Goal: Task Accomplishment & Management: Complete application form

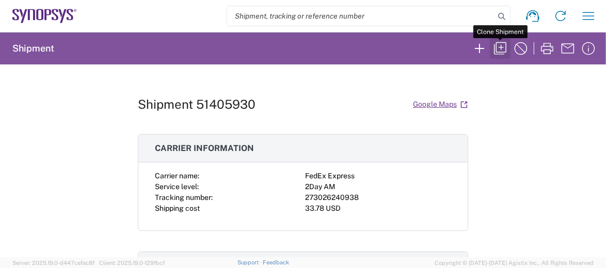
click at [502, 45] on icon "button" at bounding box center [500, 48] width 17 height 17
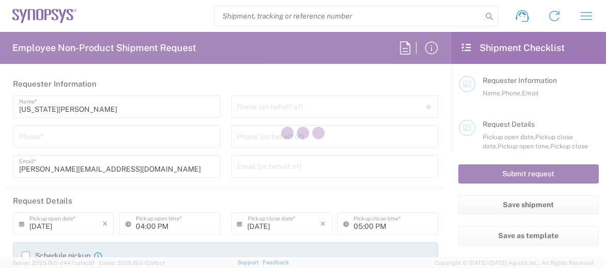
type input "Department"
type input "Delivered at Place"
type input "[GEOGRAPHIC_DATA]"
type input "[PHONE_NUMBER]"
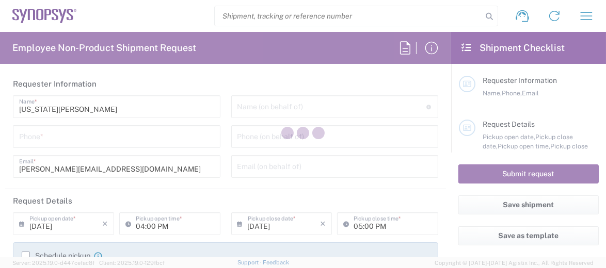
type input "110066"
type textarea "[PERSON_NAME][EMAIL_ADDRESS][DOMAIN_NAME]"
type input "Synopsys Headquarters USSV"
type input "[STREET_ADDRESS]"
type input "Sunnyvale"
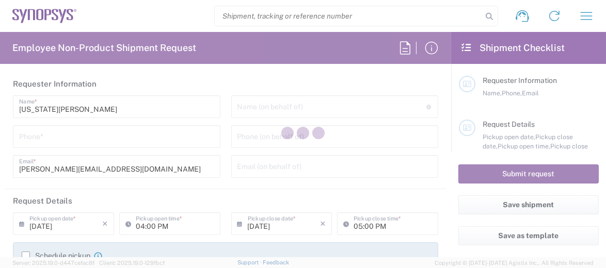
type input "[US_STATE]"
type input "94085"
type input "[US_STATE][PERSON_NAME]"
type input "6502798035"
type input "[PERSON_NAME][EMAIL_ADDRESS][DOMAIN_NAME]"
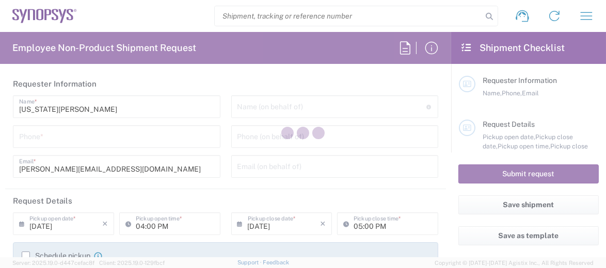
type input "Synopsys Inc"
type input "[STREET_ADDRESS]"
type input "[US_STATE][GEOGRAPHIC_DATA]"
type input "[US_STATE]"
type input "80921"
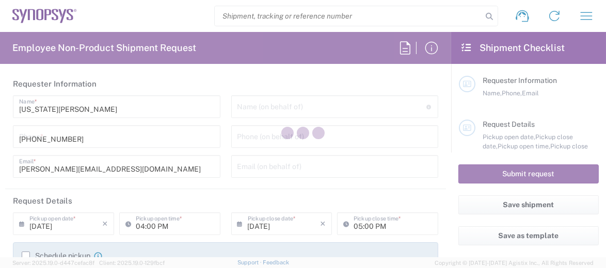
type input "[PERSON_NAME]"
type input "[PHONE_NUMBER]"
type input "[EMAIL_ADDRESS][DOMAIN_NAME]"
type input "02:38 PM"
type input "03:38 PM"
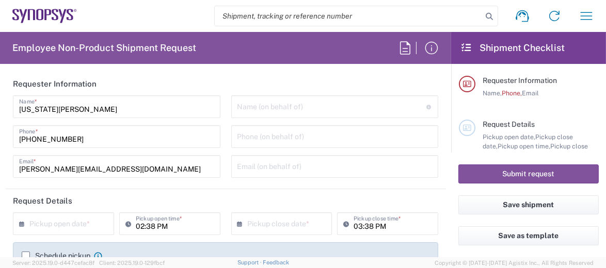
type input "Medium Box"
type input "Headquarters USSV"
type input "[US_STATE][GEOGRAPHIC_DATA] US1H"
click at [241, 105] on input "text" at bounding box center [331, 106] width 189 height 18
click at [245, 83] on header "Requester Information" at bounding box center [225, 83] width 441 height 23
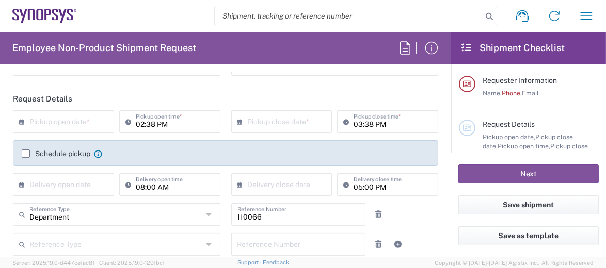
scroll to position [103, 0]
click at [91, 119] on input "text" at bounding box center [65, 120] width 73 height 18
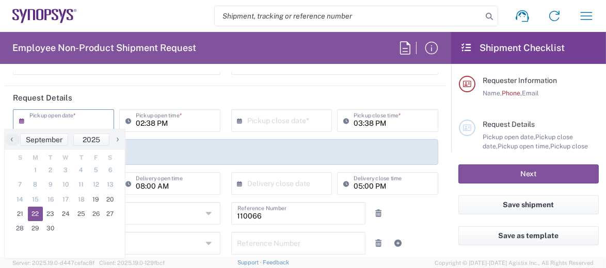
click at [34, 216] on span "22" at bounding box center [35, 214] width 15 height 14
type input "[DATE]"
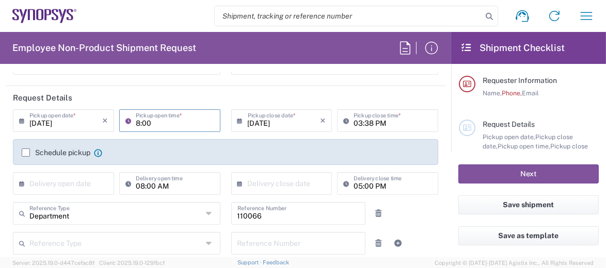
type input "8:00"
click at [363, 141] on div "[DATE] × Pickup open date * Cancel Apply Pickup open time * [DATE] × Pickup clo…" at bounding box center [226, 155] width 436 height 93
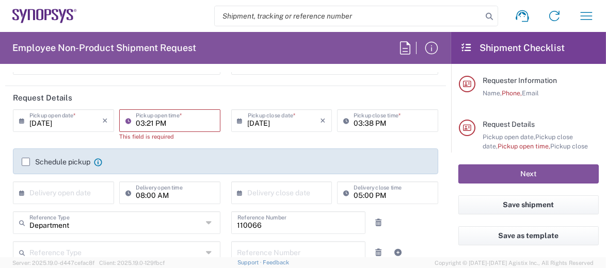
click at [182, 122] on input "03:21 PM" at bounding box center [175, 120] width 78 height 18
click at [149, 121] on input "8:21 PM" at bounding box center [175, 120] width 78 height 18
type input "8:00PM"
click at [28, 162] on label "Schedule pickup" at bounding box center [56, 162] width 69 height 8
click at [26, 162] on input "Schedule pickup" at bounding box center [26, 162] width 0 height 0
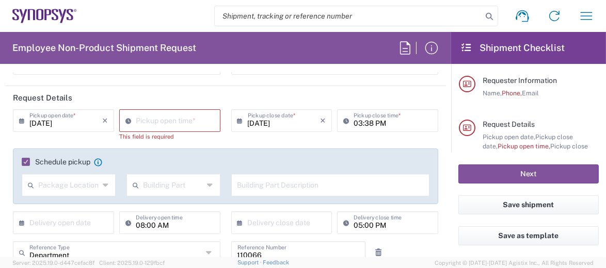
click at [29, 162] on label "Schedule pickup" at bounding box center [56, 162] width 69 height 8
click at [23, 162] on input "Schedule pickup" at bounding box center [23, 162] width 0 height 0
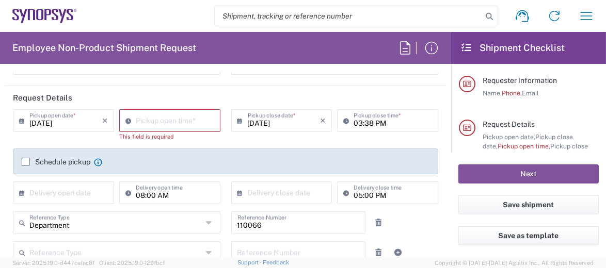
type input "03:21 PM"
click at [147, 120] on input "03:21 PM" at bounding box center [175, 120] width 78 height 18
click at [174, 124] on input "03:21 PM" at bounding box center [175, 120] width 78 height 18
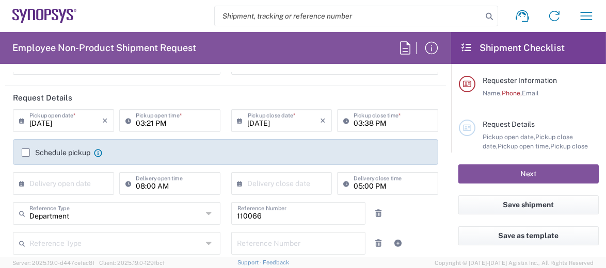
click at [217, 145] on div "[DATE] × Pickup open date * Cancel Apply 03:21 PM Pickup open time * [DATE] × P…" at bounding box center [226, 155] width 436 height 93
click at [82, 183] on input "text" at bounding box center [65, 183] width 73 height 18
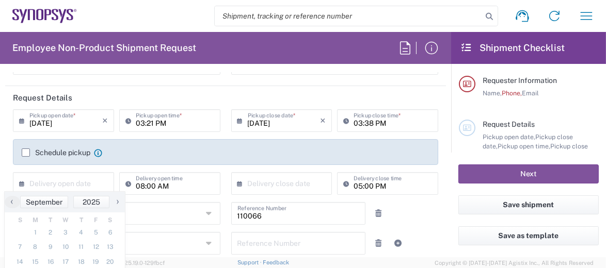
click at [160, 159] on div "Schedule pickup When scheduling a pickup please be sure to meet the following c…" at bounding box center [226, 156] width 419 height 17
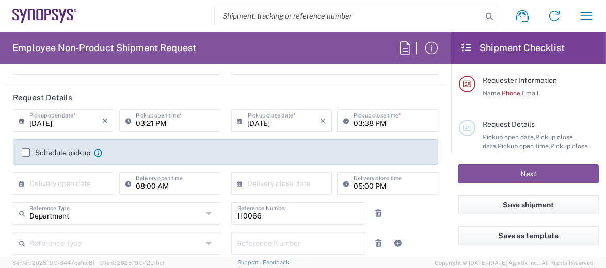
click at [95, 186] on input "text" at bounding box center [65, 183] width 73 height 18
click at [184, 186] on input "08:00 AM" at bounding box center [175, 183] width 78 height 18
click at [169, 187] on input "08:00 AM" at bounding box center [175, 183] width 78 height 18
click at [49, 184] on input "[DATE]" at bounding box center [65, 183] width 73 height 18
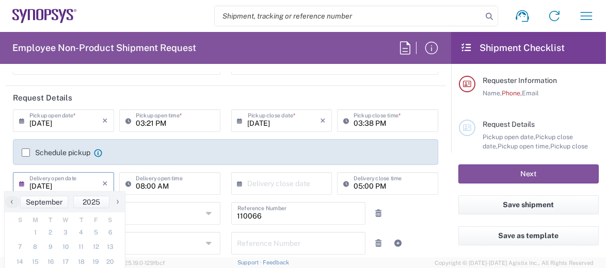
type input "[DATE]"
click at [151, 156] on agx-checkbox-control "Schedule pickup When scheduling a pickup please be sure to meet the following c…" at bounding box center [226, 152] width 408 height 9
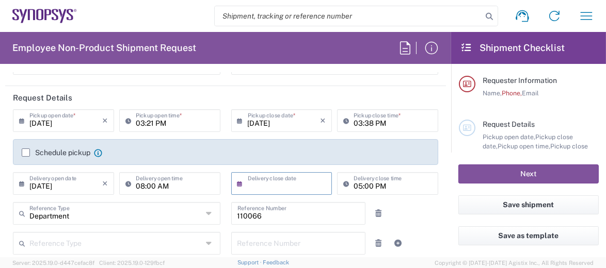
click at [250, 187] on input "text" at bounding box center [284, 183] width 73 height 18
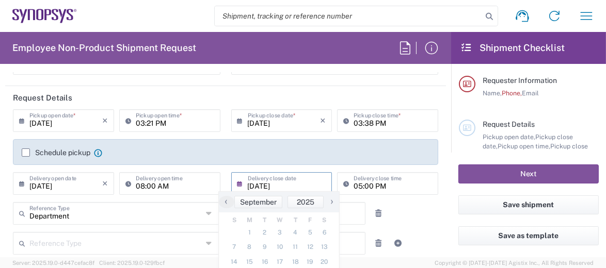
type input "[DATE]"
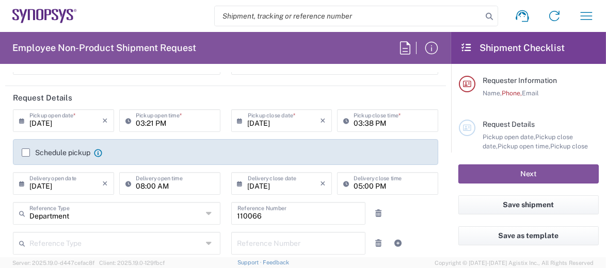
click at [296, 152] on agx-checkbox-control "Schedule pickup When scheduling a pickup please be sure to meet the following c…" at bounding box center [226, 152] width 408 height 9
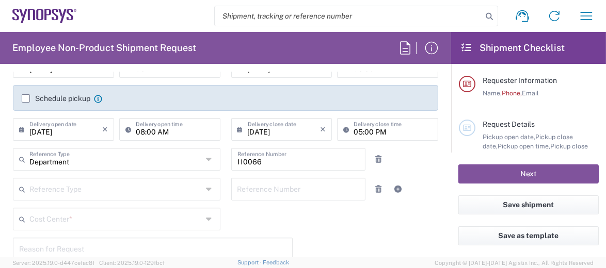
scroll to position [206, 0]
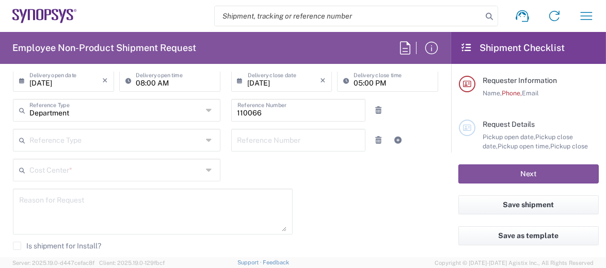
click at [206, 169] on icon at bounding box center [210, 170] width 8 height 17
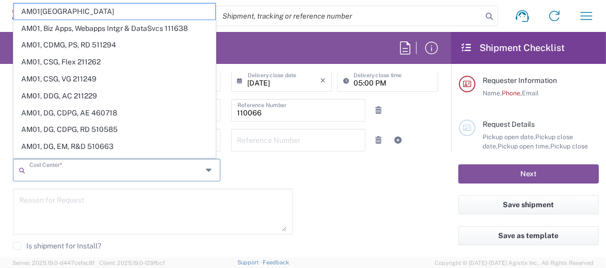
click at [263, 179] on div "[DATE] × Pickup open date * Cancel Apply 03:21 PM Pickup open time * [DATE] × P…" at bounding box center [226, 163] width 436 height 315
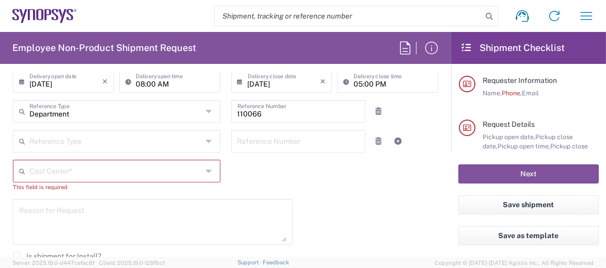
scroll to position [155, 0]
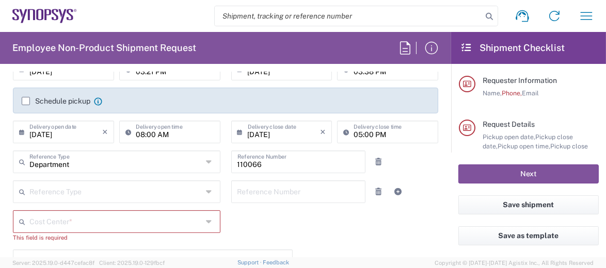
click at [206, 190] on icon at bounding box center [210, 192] width 8 height 17
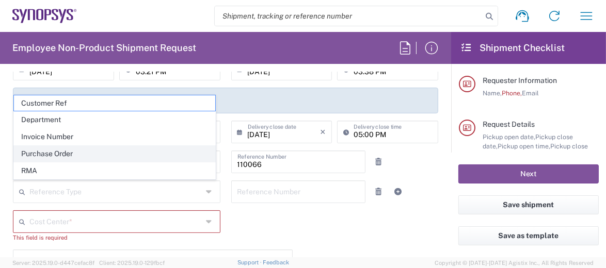
click at [67, 155] on span "Purchase Order" at bounding box center [114, 154] width 201 height 16
type input "Purchase Order"
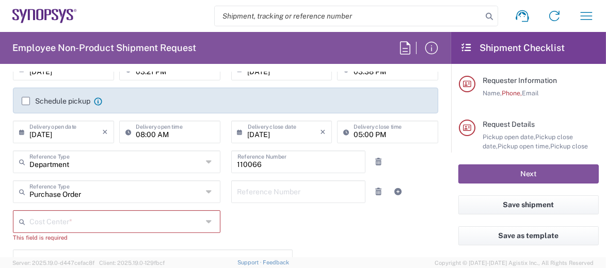
click at [89, 221] on input "text" at bounding box center [115, 221] width 173 height 18
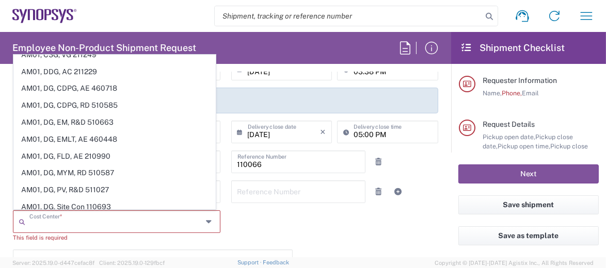
scroll to position [0, 0]
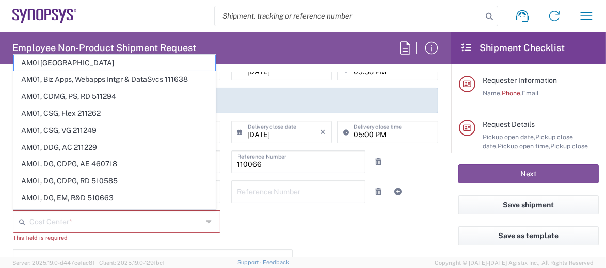
click at [121, 216] on input "text" at bounding box center [115, 221] width 173 height 18
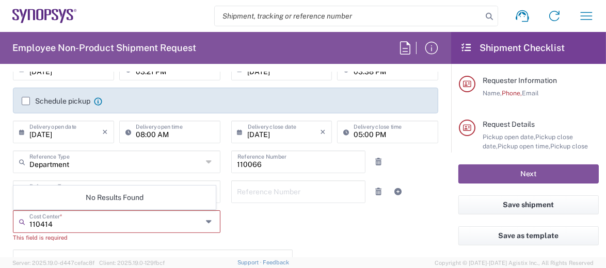
type input "110414"
click at [256, 229] on div "[DATE] × Pickup open date * Cancel Apply 03:21 PM Pickup open time * [DATE] × P…" at bounding box center [226, 220] width 436 height 324
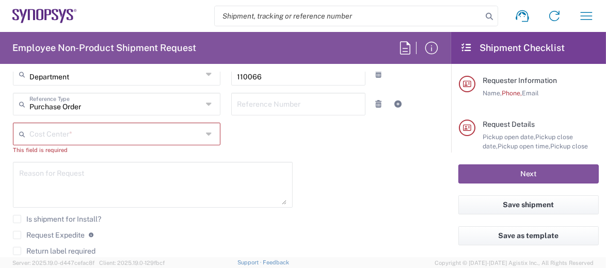
scroll to position [258, 0]
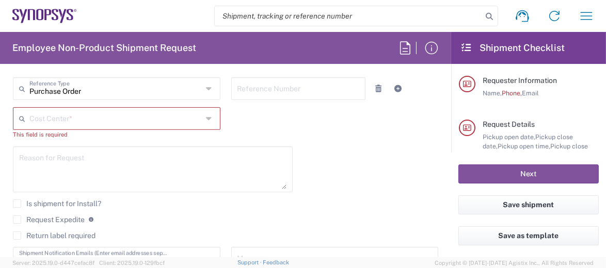
click at [206, 113] on icon at bounding box center [210, 118] width 8 height 17
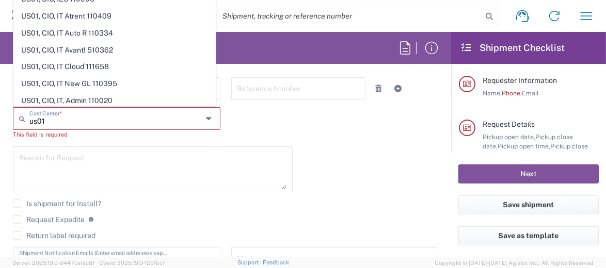
scroll to position [1215, 0]
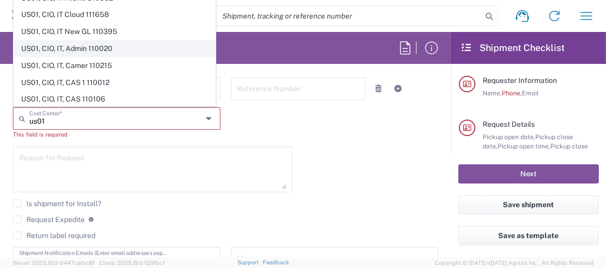
click at [114, 41] on span "US01, CIO, IT, Admin 110020" at bounding box center [114, 49] width 201 height 16
type input "US01, CIO, IT, Admin 110020"
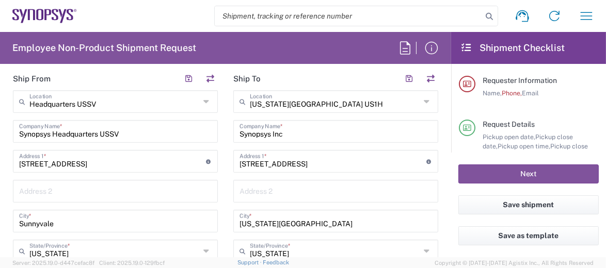
scroll to position [413, 0]
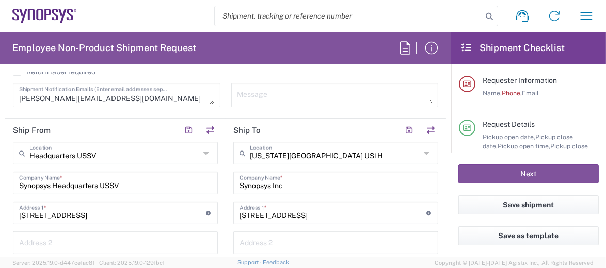
click at [275, 127] on header "Ship To" at bounding box center [336, 130] width 220 height 23
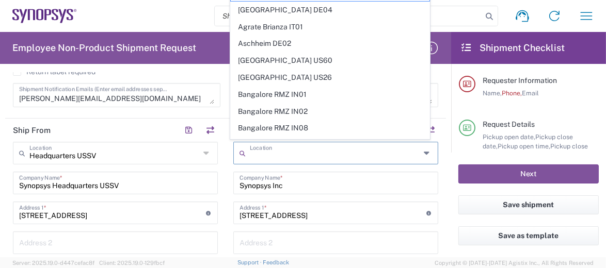
click at [275, 150] on input "text" at bounding box center [335, 153] width 171 height 18
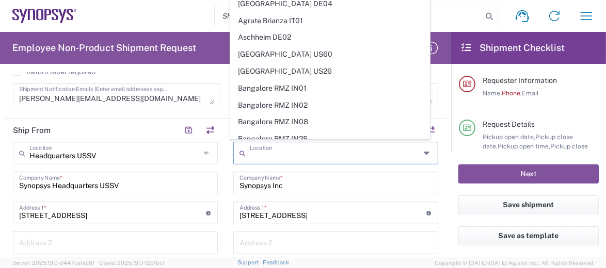
scroll to position [0, 0]
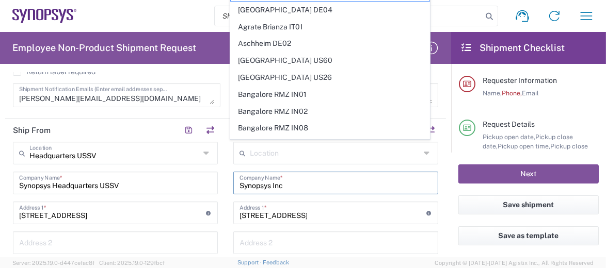
click at [293, 185] on input "Synopsys Inc" at bounding box center [336, 182] width 193 height 18
type input "[US_STATE][GEOGRAPHIC_DATA] US1H"
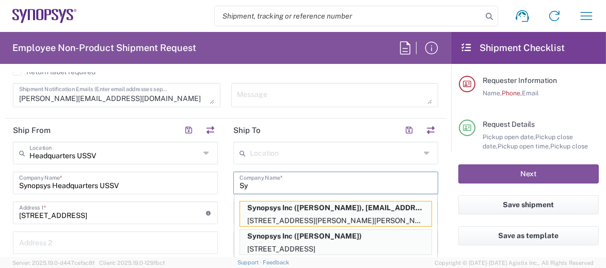
type input "S"
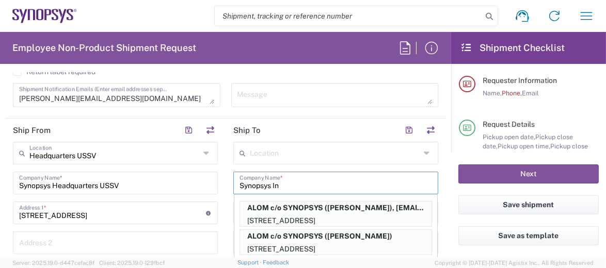
type input "Synopsys Inc"
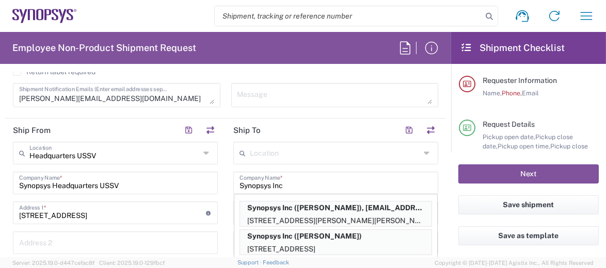
click at [431, 208] on div "15435 Gleneagle Dr Address 1 * For cross streets use street names with '&' or '…" at bounding box center [335, 213] width 205 height 23
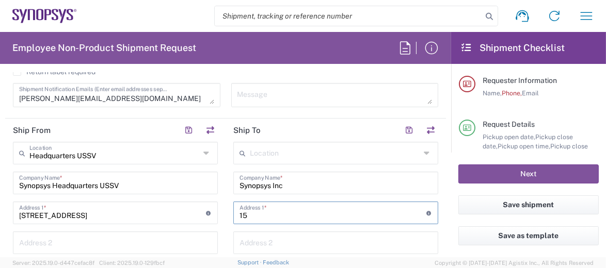
type input "1"
click at [277, 211] on input "text" at bounding box center [333, 212] width 187 height 18
paste input "[STREET_ADDRESS]"
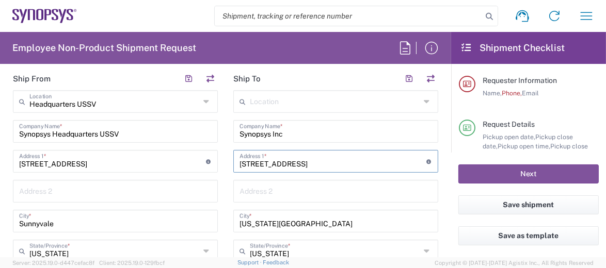
type input "[STREET_ADDRESS]"
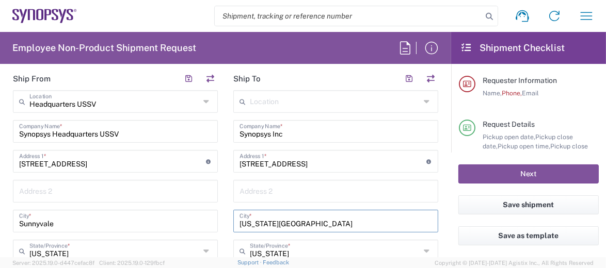
click at [312, 222] on input "[US_STATE][GEOGRAPHIC_DATA]" at bounding box center [336, 221] width 193 height 18
type input "C"
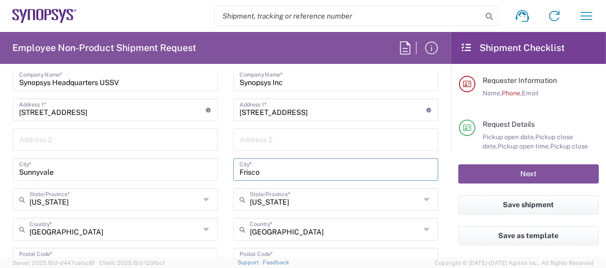
type input "Frisco"
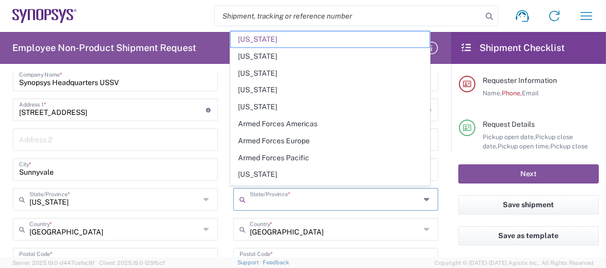
click at [305, 199] on input "text" at bounding box center [335, 199] width 171 height 18
click at [424, 195] on icon at bounding box center [428, 200] width 8 height 17
click at [424, 198] on icon at bounding box center [428, 200] width 8 height 17
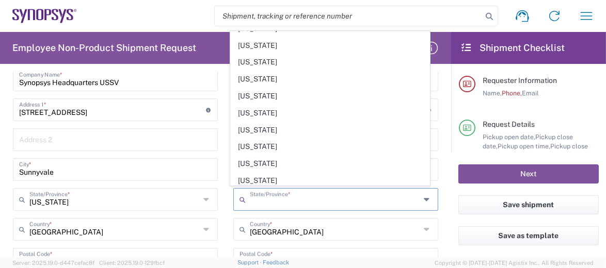
scroll to position [690, 0]
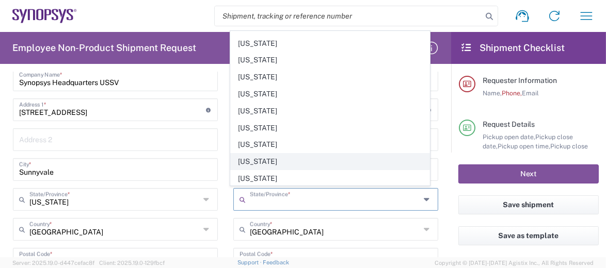
click at [280, 154] on span "[US_STATE]" at bounding box center [330, 162] width 199 height 16
type input "[US_STATE]"
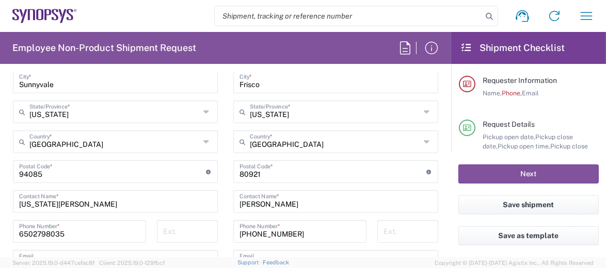
scroll to position [619, 0]
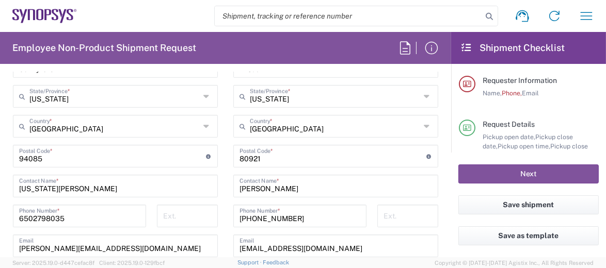
click at [325, 158] on input "undefined" at bounding box center [333, 156] width 187 height 18
type input "8"
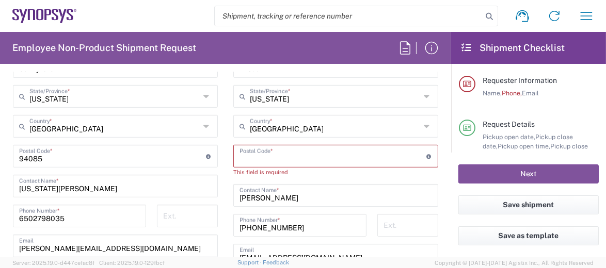
click at [296, 158] on input "undefined" at bounding box center [333, 156] width 187 height 18
paste input "75035"
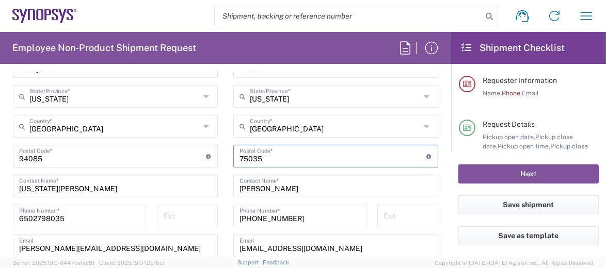
type input "75035"
click at [226, 156] on main "Location [GEOGRAPHIC_DATA] DE04 Agrate Brianza IT01 [GEOGRAPHIC_DATA] DE02 [GEO…" at bounding box center [336, 152] width 220 height 434
click at [320, 190] on input "[PERSON_NAME]" at bounding box center [336, 186] width 193 height 18
type input "C"
type input "[PERSON_NAME]"
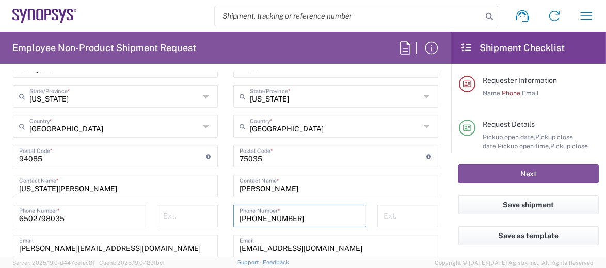
click at [302, 217] on input "[PHONE_NUMBER]" at bounding box center [300, 215] width 121 height 18
type input "7"
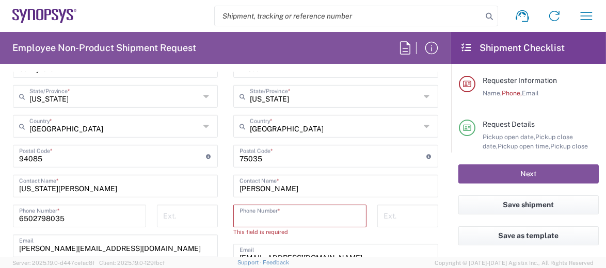
click at [294, 214] on input "tel" at bounding box center [300, 215] width 121 height 18
paste input "2144257331"
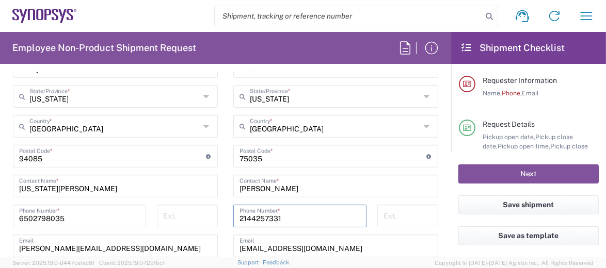
click at [248, 215] on input "2144257331" at bounding box center [300, 215] width 121 height 18
click at [235, 219] on div "214)4257331 Phone Number *" at bounding box center [299, 216] width 133 height 23
click at [240, 219] on input "214)4257331" at bounding box center [300, 215] width 121 height 18
click at [263, 216] on input "[PHONE_NUMBER]" at bounding box center [300, 215] width 121 height 18
type input "[PHONE_NUMBER]"
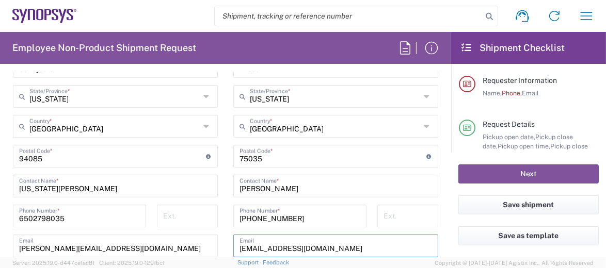
click at [313, 246] on input "[EMAIL_ADDRESS][DOMAIN_NAME]" at bounding box center [336, 245] width 193 height 18
type input "c"
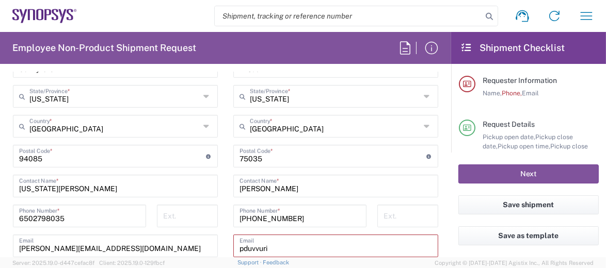
click at [437, 230] on main "Location [GEOGRAPHIC_DATA] DE04 Agrate Brianza IT01 [GEOGRAPHIC_DATA] DE02 [GEO…" at bounding box center [336, 156] width 220 height 443
click at [314, 248] on input "pduvvuri" at bounding box center [336, 245] width 193 height 18
type input "[EMAIL_ADDRESS][DOMAIN_NAME]"
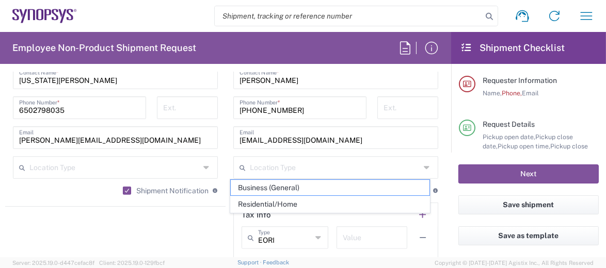
click at [440, 186] on form "Requester Information [US_STATE][PERSON_NAME] Name * [PHONE_NUMBER] Phone * [PE…" at bounding box center [225, 164] width 451 height 185
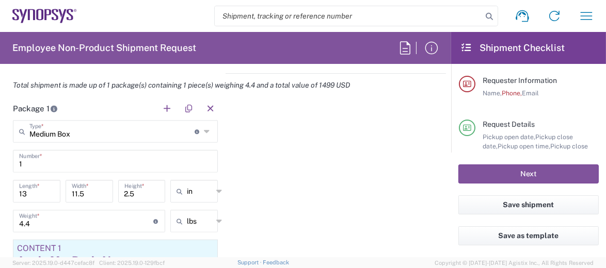
scroll to position [934, 0]
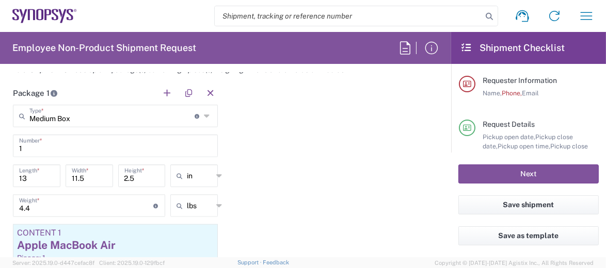
click at [43, 177] on input "13" at bounding box center [36, 175] width 35 height 18
type input "12"
click at [82, 177] on input "11.5" at bounding box center [89, 175] width 35 height 18
type input "1"
type input "8"
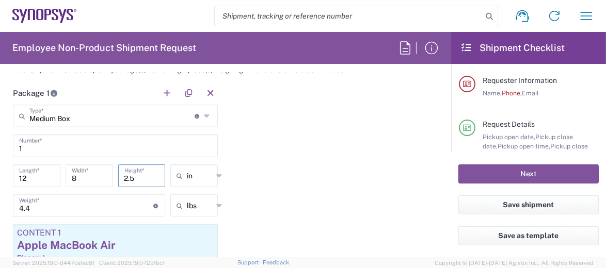
click at [139, 178] on input "2.5" at bounding box center [141, 175] width 35 height 18
type input "2"
type input "5"
click at [47, 178] on input "12" at bounding box center [36, 175] width 35 height 18
click at [273, 184] on div "Package 1 Medium Box Type * Material used to package goods Medium Box Bale(s) B…" at bounding box center [225, 209] width 441 height 254
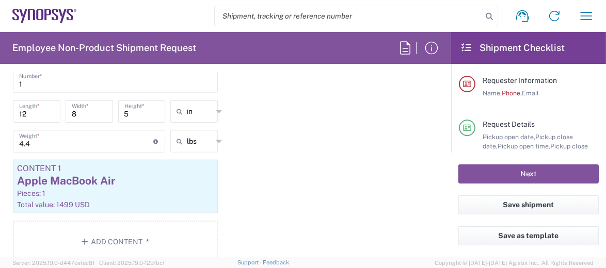
scroll to position [1038, 0]
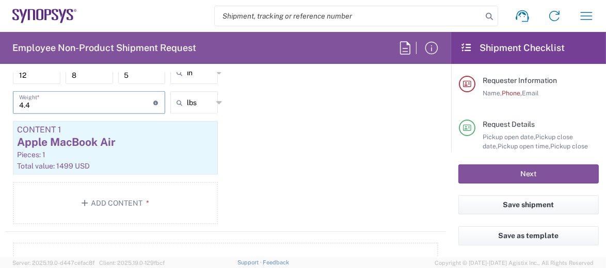
click at [72, 103] on input "4.4" at bounding box center [86, 102] width 134 height 18
type input "4"
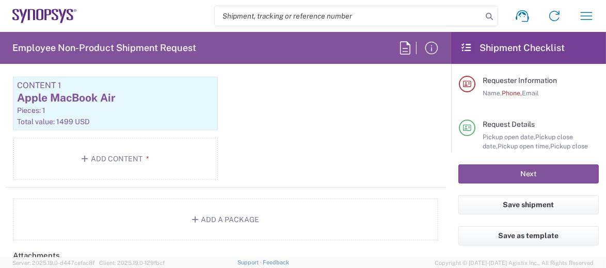
scroll to position [1089, 0]
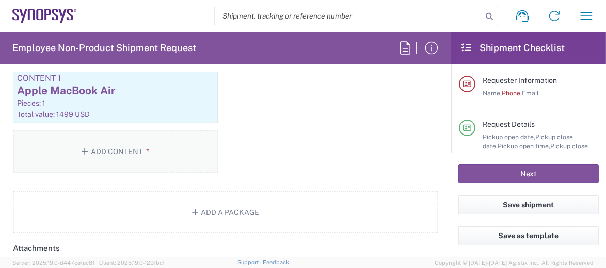
type input "3"
click at [146, 148] on span "*" at bounding box center [145, 152] width 7 height 8
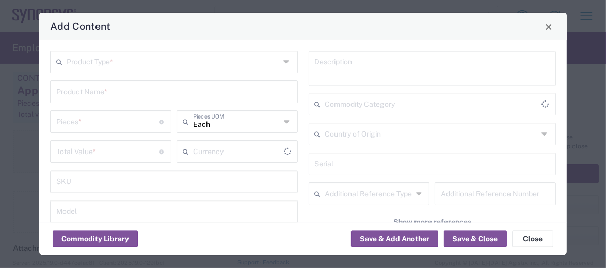
type input "US Dollar"
click at [262, 64] on input "text" at bounding box center [173, 62] width 213 height 18
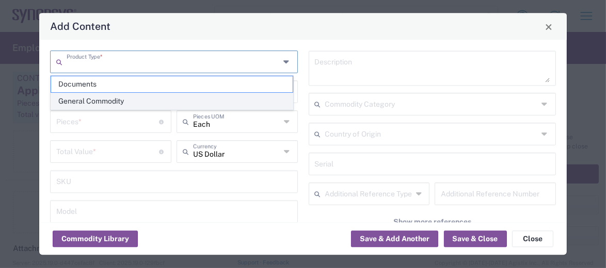
click at [114, 97] on span "General Commodity" at bounding box center [172, 101] width 242 height 16
type input "General Commodity"
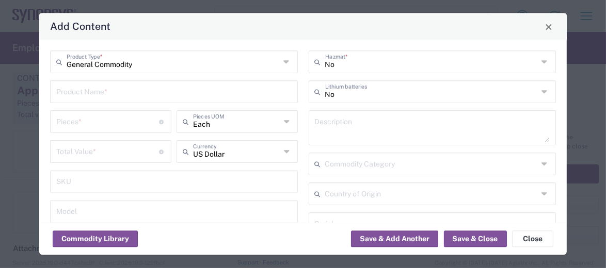
click at [129, 97] on input "text" at bounding box center [173, 92] width 235 height 18
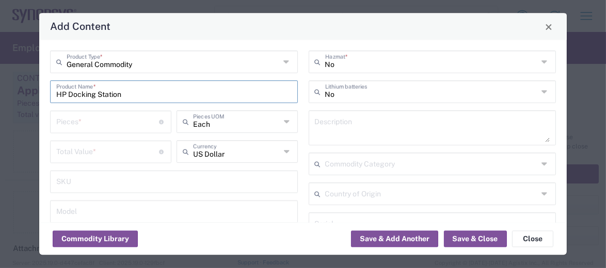
type input "HP Docking Station"
click at [136, 111] on div "Pieces * Number of pieces inside all the packages" at bounding box center [110, 122] width 121 height 23
type input "1"
click at [143, 150] on input "number" at bounding box center [107, 151] width 103 height 18
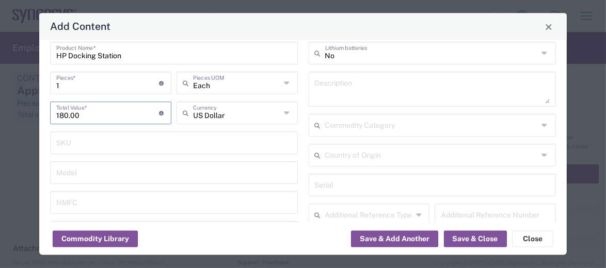
scroll to position [103, 0]
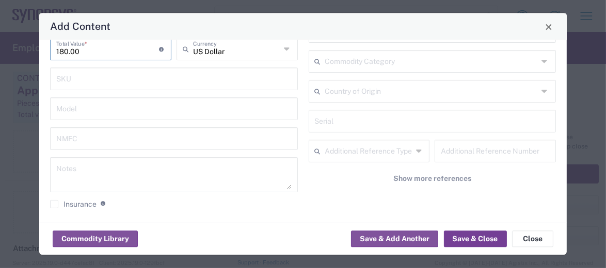
type input "180.00"
click at [476, 236] on button "Save & Close" at bounding box center [475, 239] width 63 height 17
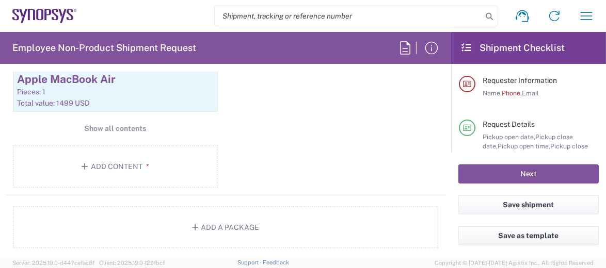
scroll to position [1115, 0]
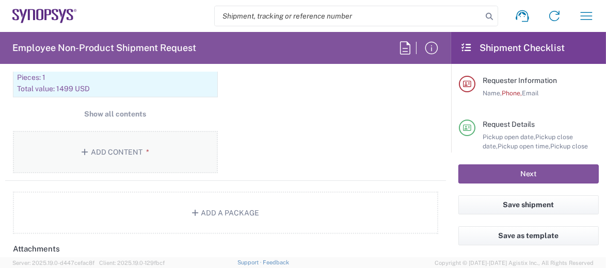
click at [146, 133] on button "Add Content *" at bounding box center [115, 152] width 205 height 42
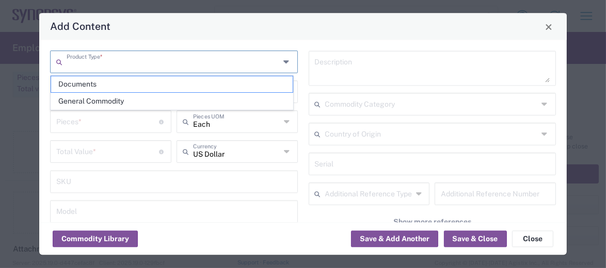
click at [167, 68] on input "text" at bounding box center [173, 62] width 213 height 18
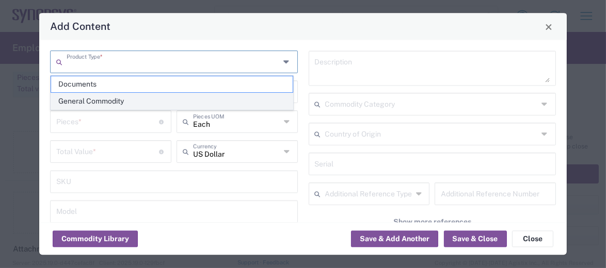
click at [130, 96] on span "General Commodity" at bounding box center [172, 101] width 242 height 16
type input "General Commodity"
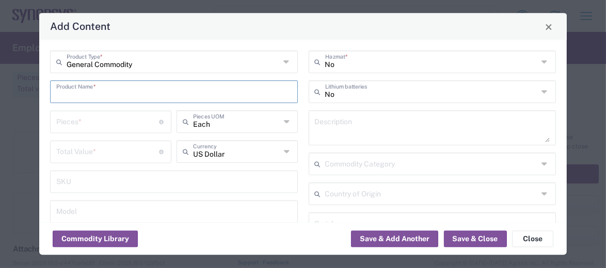
click at [130, 96] on input "text" at bounding box center [173, 92] width 235 height 18
type input "[GEOGRAPHIC_DATA]"
click at [132, 115] on input "number" at bounding box center [107, 122] width 103 height 18
type input "1"
click at [133, 147] on input "number" at bounding box center [107, 151] width 103 height 18
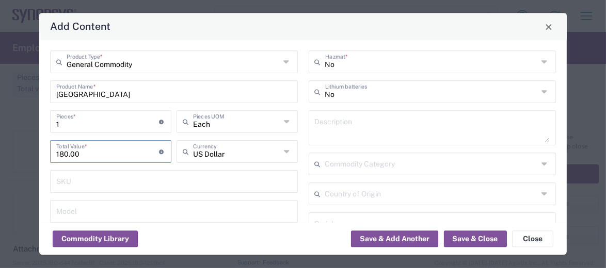
type input "180.00"
click at [157, 183] on input "text" at bounding box center [173, 181] width 235 height 18
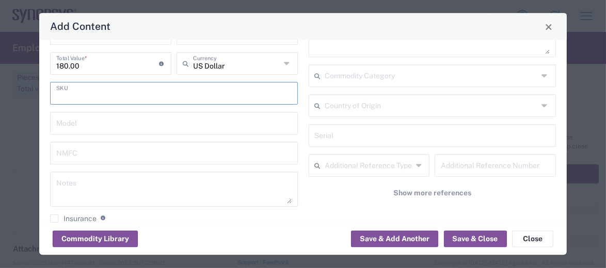
scroll to position [103, 0]
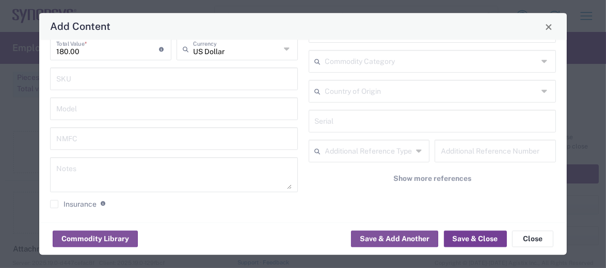
click at [476, 238] on button "Save & Close" at bounding box center [475, 239] width 63 height 17
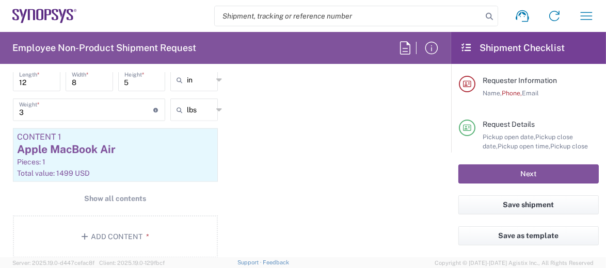
scroll to position [960, 0]
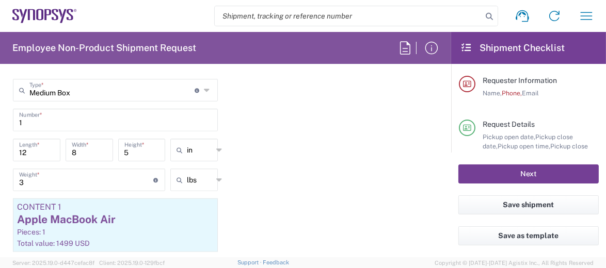
click at [483, 171] on button "Next" at bounding box center [528, 174] width 140 height 19
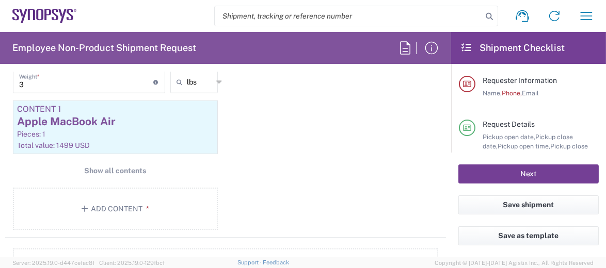
scroll to position [1073, 0]
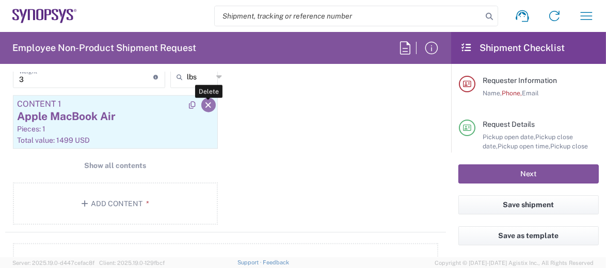
click at [204, 103] on icon "button" at bounding box center [208, 105] width 9 height 7
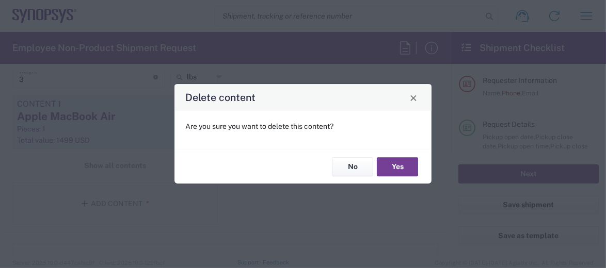
click at [381, 167] on button "Yes" at bounding box center [397, 166] width 41 height 19
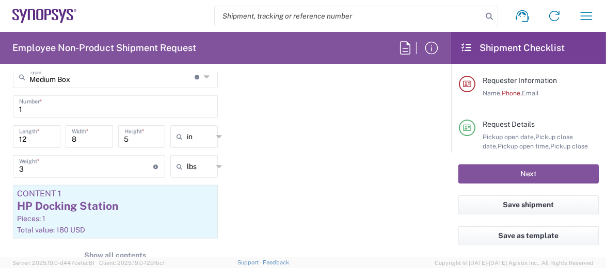
scroll to position [969, 0]
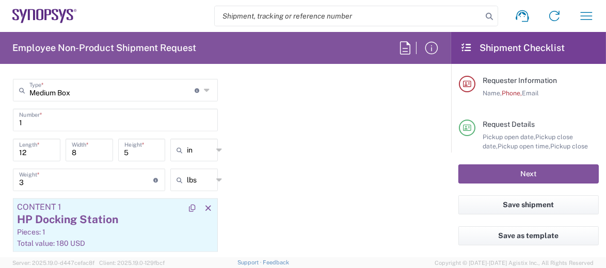
click at [84, 212] on div "HP Docking Station" at bounding box center [115, 219] width 197 height 15
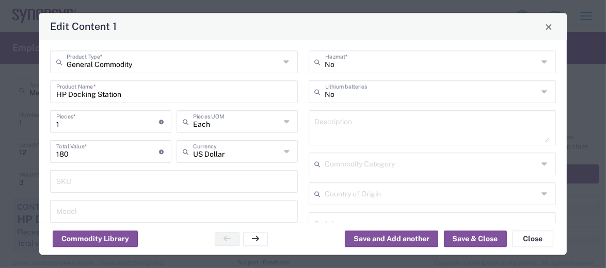
click at [141, 97] on input "HP Docking Station" at bounding box center [173, 92] width 235 height 18
click at [457, 240] on button "Save & Close" at bounding box center [475, 239] width 63 height 17
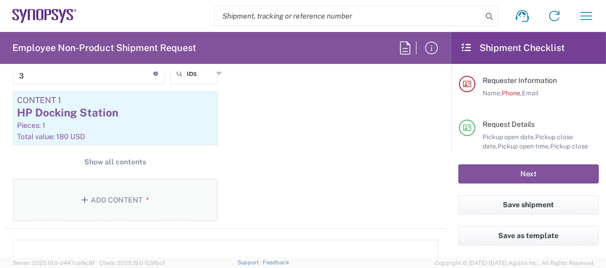
scroll to position [1025, 0]
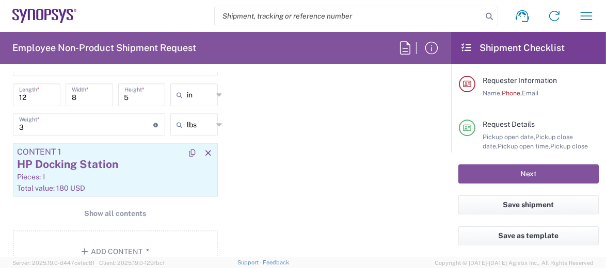
drag, startPoint x: 91, startPoint y: 161, endPoint x: 156, endPoint y: 176, distance: 67.2
click at [156, 176] on div "Pieces: 1" at bounding box center [115, 176] width 197 height 9
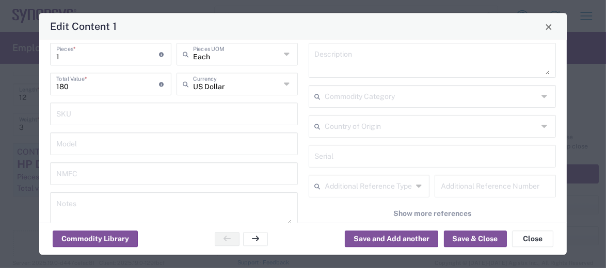
scroll to position [105, 0]
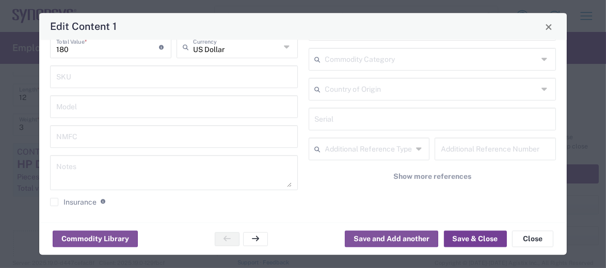
click at [465, 237] on button "Save & Close" at bounding box center [475, 239] width 63 height 17
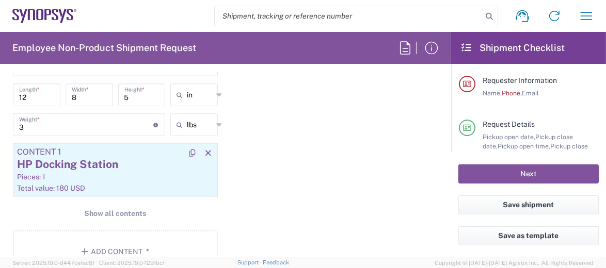
click at [99, 175] on div "Pieces: 1" at bounding box center [115, 176] width 197 height 9
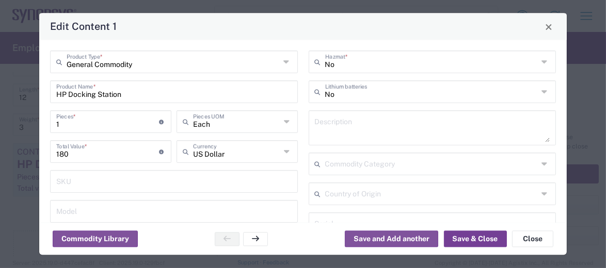
click at [456, 236] on button "Save & Close" at bounding box center [475, 239] width 63 height 17
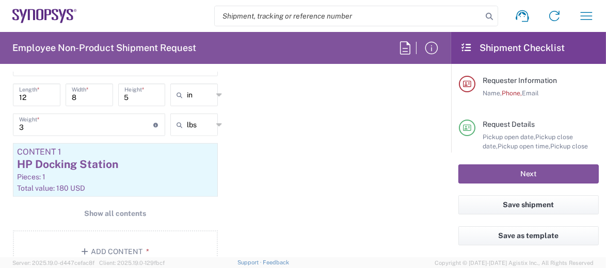
click at [279, 177] on div "Package 1 Medium Box Type * Material used to package goods Medium Box Bale(s) B…" at bounding box center [225, 141] width 441 height 280
click at [165, 166] on div "HP Docking Station" at bounding box center [115, 164] width 197 height 15
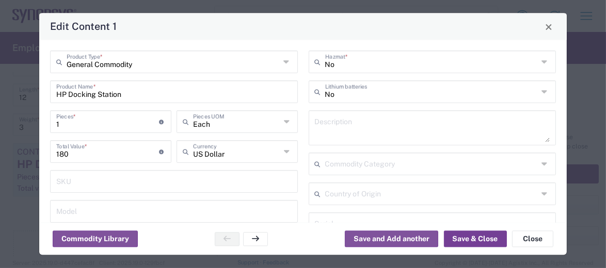
click at [489, 236] on button "Save & Close" at bounding box center [475, 239] width 63 height 17
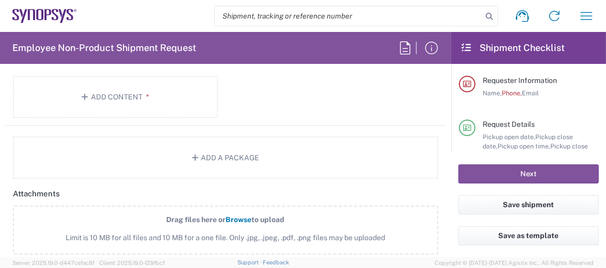
scroll to position [1128, 0]
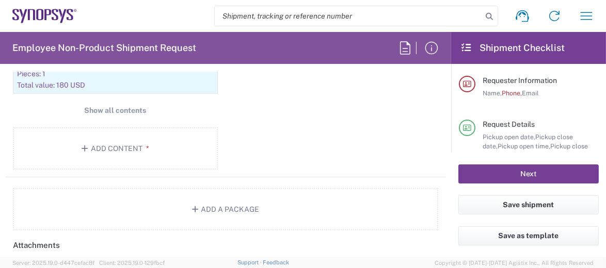
click at [475, 172] on button "Next" at bounding box center [528, 174] width 140 height 19
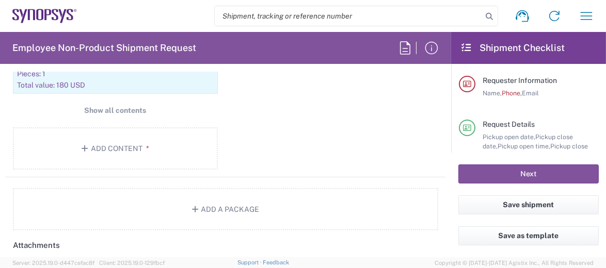
click at [309, 135] on div "Package 1 Medium Box Type * Material used to package goods Medium Box Bale(s) B…" at bounding box center [225, 37] width 441 height 280
click at [150, 144] on button "Add Content *" at bounding box center [115, 149] width 205 height 42
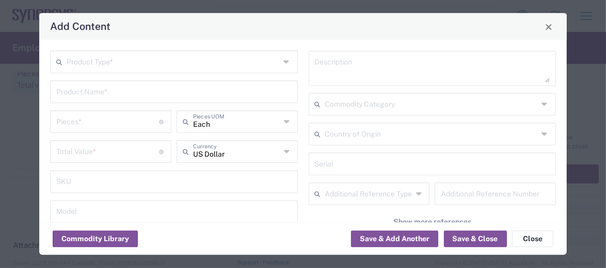
click at [176, 65] on input "text" at bounding box center [173, 62] width 213 height 18
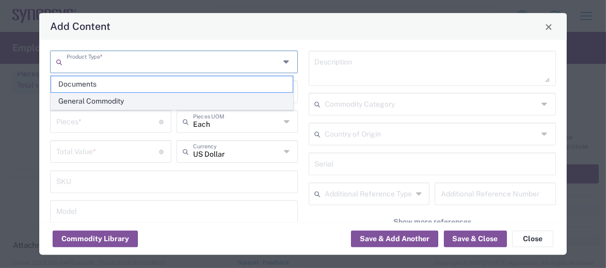
click at [138, 98] on span "General Commodity" at bounding box center [172, 101] width 242 height 16
type input "General Commodity"
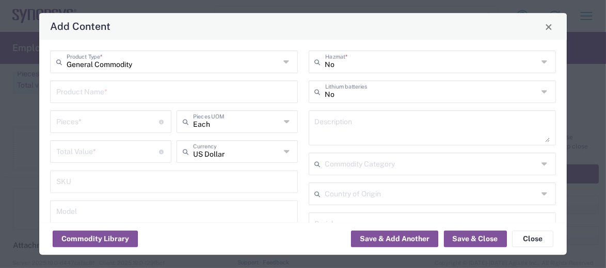
click at [138, 98] on input "text" at bounding box center [173, 92] width 235 height 18
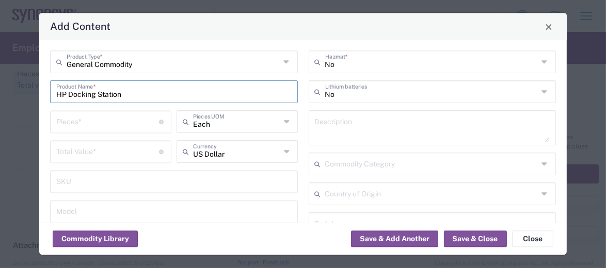
type input "HP Docking Station"
click at [122, 119] on input "number" at bounding box center [107, 122] width 103 height 18
type input "1"
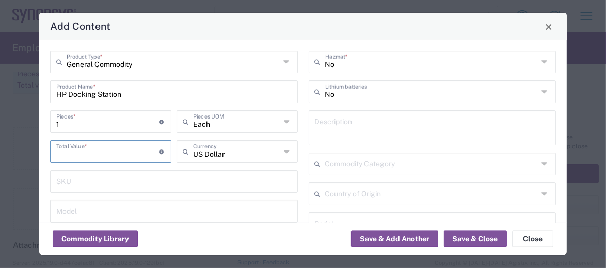
click at [118, 148] on input "number" at bounding box center [107, 151] width 103 height 18
type input "180.00"
click at [452, 202] on div "Country of Origin" at bounding box center [433, 194] width 248 height 23
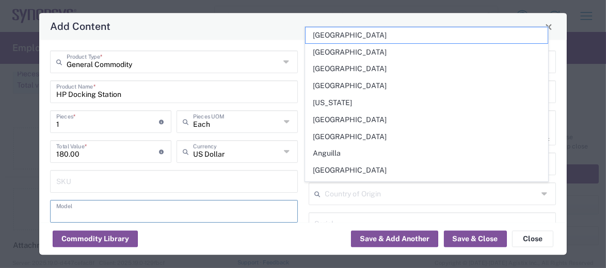
click at [258, 219] on input "text" at bounding box center [173, 211] width 235 height 18
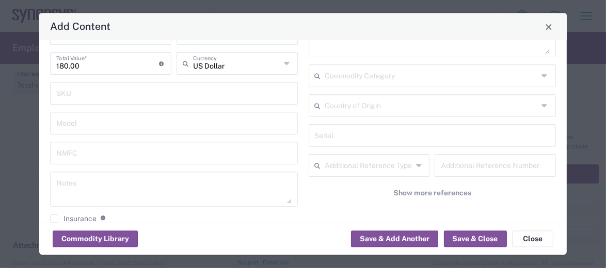
scroll to position [105, 0]
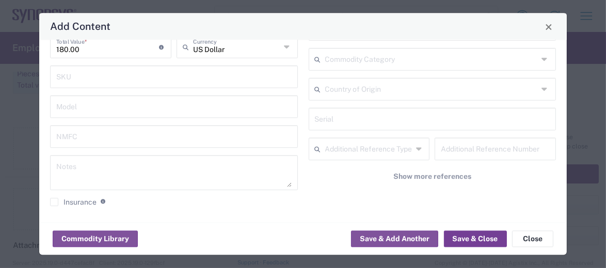
click at [476, 237] on button "Save & Close" at bounding box center [475, 239] width 63 height 17
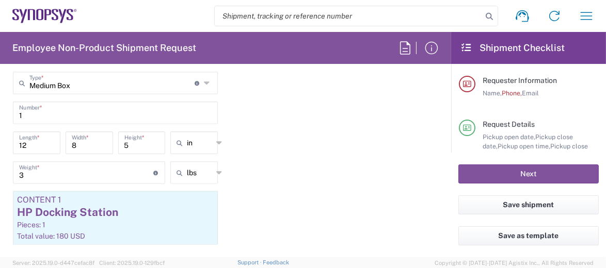
scroll to position [973, 0]
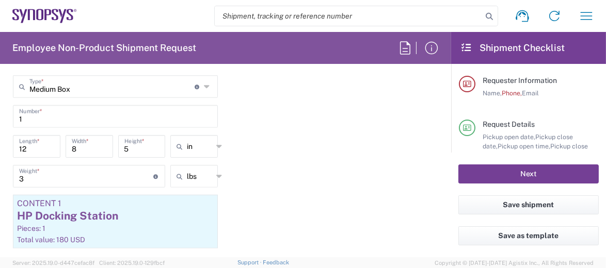
click at [502, 169] on button "Next" at bounding box center [528, 174] width 140 height 19
click at [503, 171] on button "Next" at bounding box center [528, 174] width 140 height 19
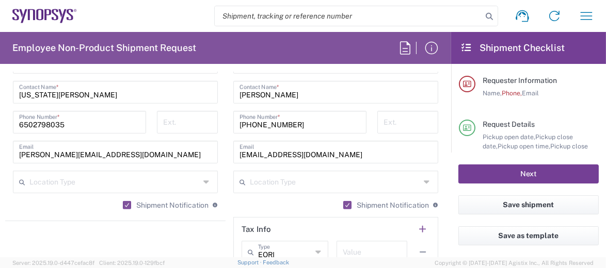
scroll to position [715, 0]
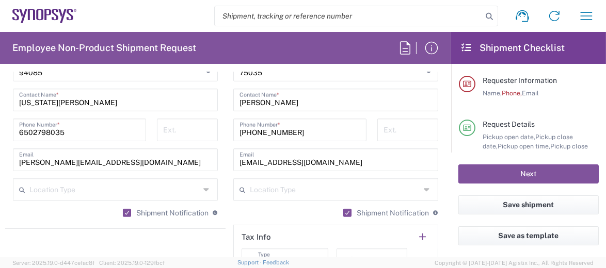
click at [250, 129] on input "[PHONE_NUMBER]" at bounding box center [300, 129] width 121 height 18
click at [240, 131] on input "([PHONE_NUMBER]" at bounding box center [300, 129] width 121 height 18
click at [299, 130] on input "[PHONE_NUMBER]" at bounding box center [300, 129] width 121 height 18
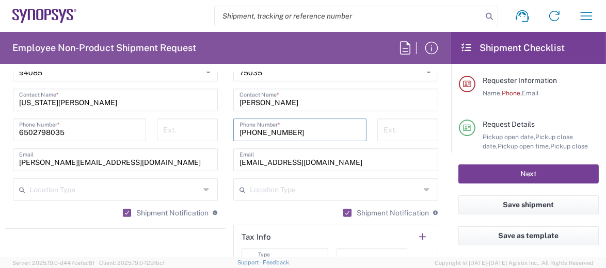
type input "[PHONE_NUMBER]"
click at [542, 173] on button "Next" at bounding box center [528, 174] width 140 height 19
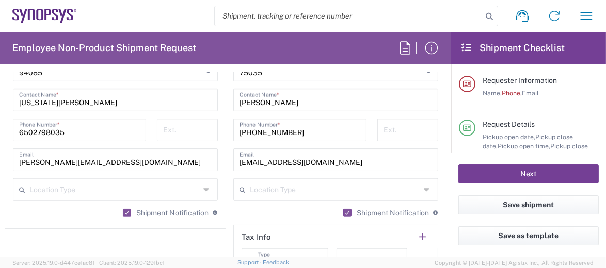
click at [542, 173] on button "Next" at bounding box center [528, 174] width 140 height 19
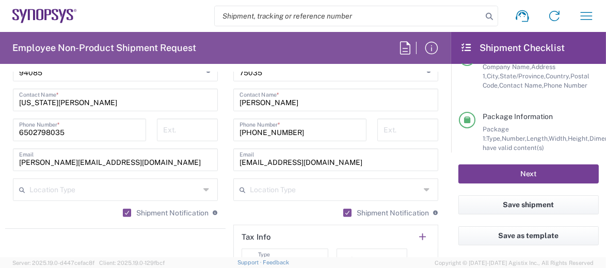
scroll to position [215, 0]
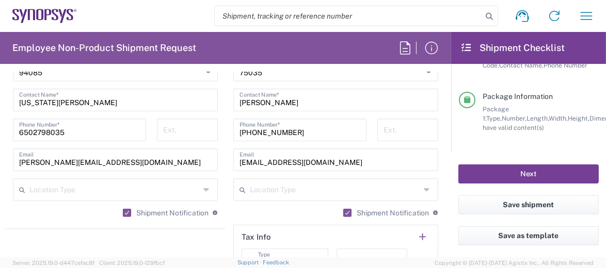
click at [513, 171] on button "Next" at bounding box center [528, 174] width 140 height 19
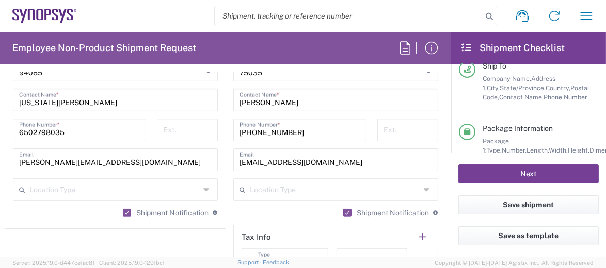
click at [513, 171] on button "Next" at bounding box center [528, 174] width 140 height 19
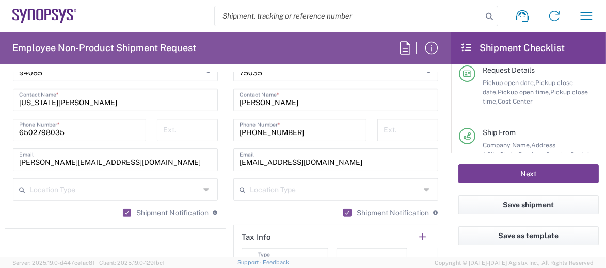
click at [513, 171] on button "Next" at bounding box center [528, 174] width 140 height 19
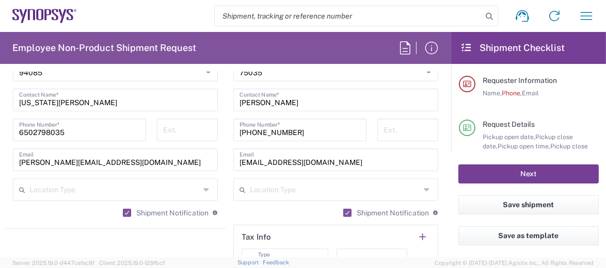
click at [513, 171] on button "Next" at bounding box center [528, 174] width 140 height 19
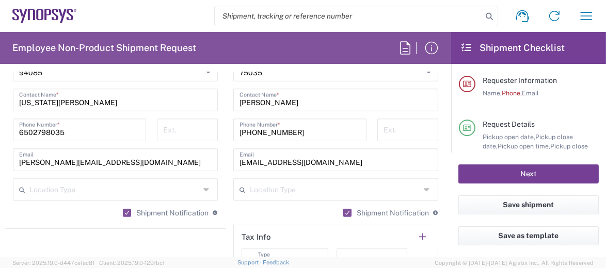
click at [513, 171] on button "Next" at bounding box center [528, 174] width 140 height 19
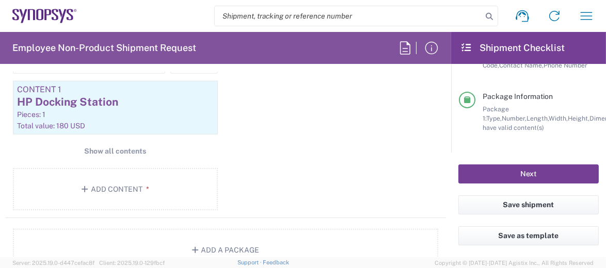
scroll to position [1025, 0]
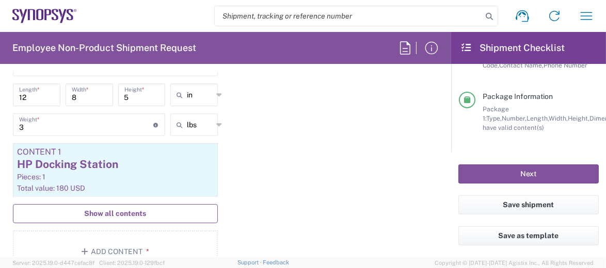
click at [136, 209] on span "Show all contents" at bounding box center [116, 214] width 62 height 10
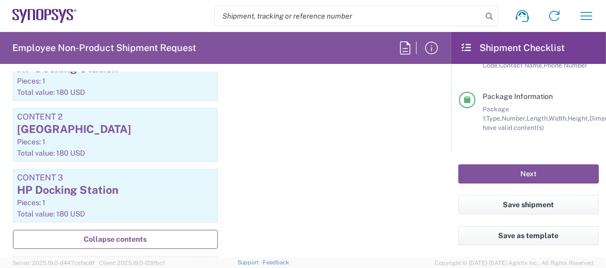
scroll to position [1076, 0]
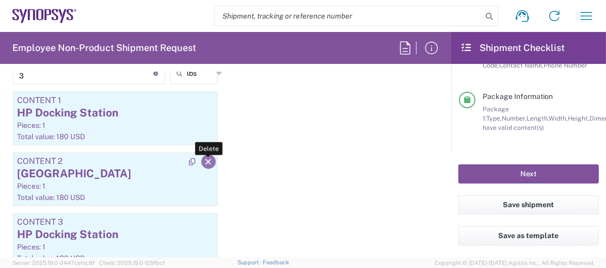
click at [204, 158] on icon "button" at bounding box center [208, 161] width 9 height 7
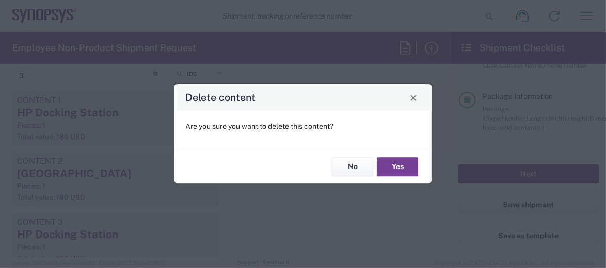
click at [394, 170] on button "Yes" at bounding box center [397, 166] width 41 height 19
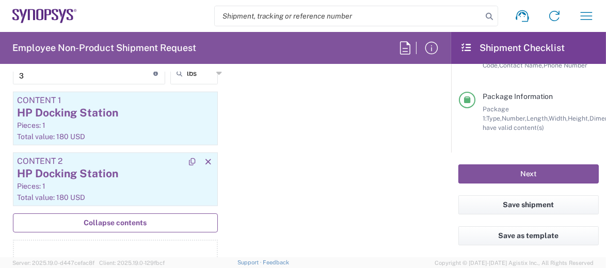
scroll to position [1128, 0]
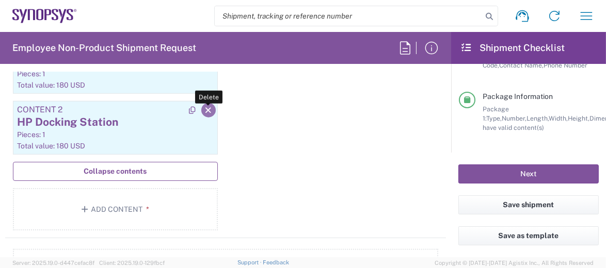
click at [205, 107] on icon "button" at bounding box center [208, 110] width 9 height 7
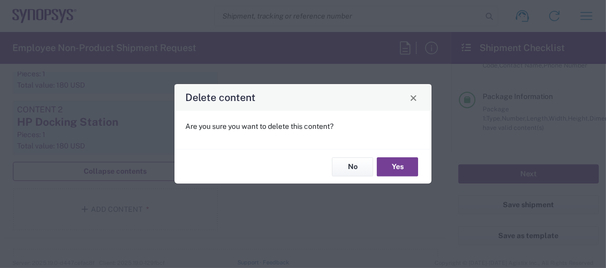
click at [388, 163] on button "Yes" at bounding box center [397, 166] width 41 height 19
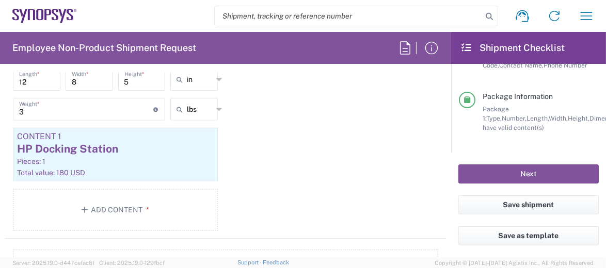
scroll to position [1025, 0]
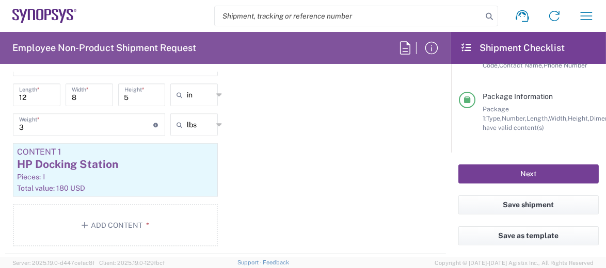
click at [541, 168] on button "Next" at bounding box center [528, 174] width 140 height 19
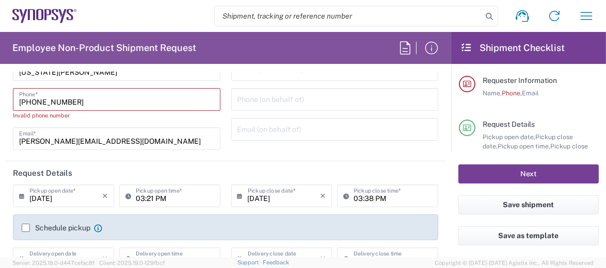
scroll to position [0, 0]
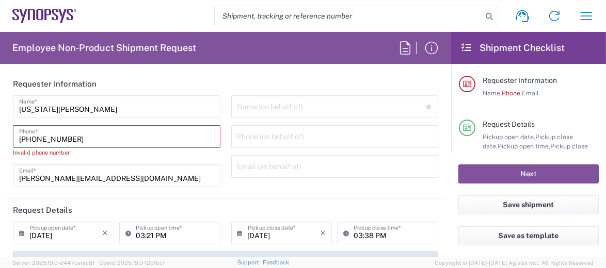
click at [100, 141] on input "[PHONE_NUMBER]" at bounding box center [116, 136] width 195 height 18
type input "0"
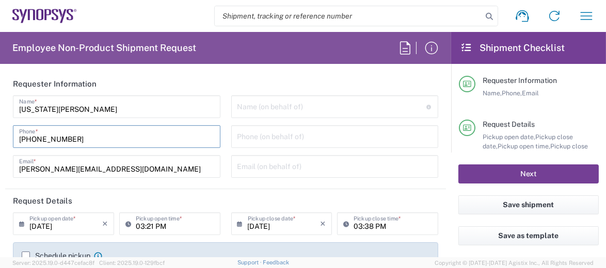
type input "[PHONE_NUMBER]"
click at [519, 172] on button "Next" at bounding box center [528, 174] width 140 height 19
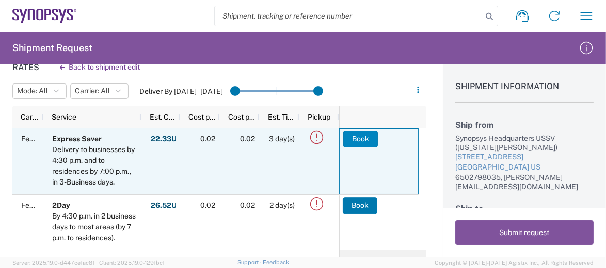
click at [356, 136] on button "Book" at bounding box center [360, 139] width 35 height 17
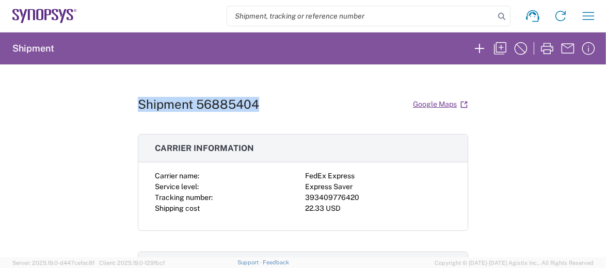
drag, startPoint x: 134, startPoint y: 101, endPoint x: 267, endPoint y: 105, distance: 133.2
click at [267, 105] on div "Shipment 56885404 Google Maps" at bounding box center [303, 104] width 330 height 18
copy h1 "Shipment 56885404"
